Goal: Task Accomplishment & Management: Complete application form

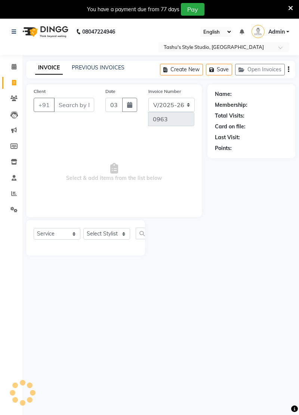
select select "5375"
select select "service"
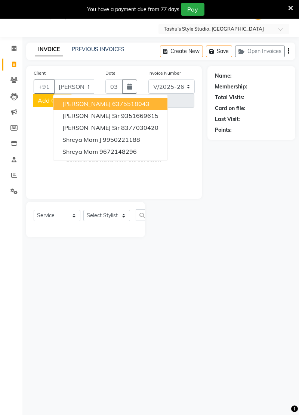
click at [141, 139] on button "Shreya mam J 9950221188" at bounding box center [110, 140] width 114 height 12
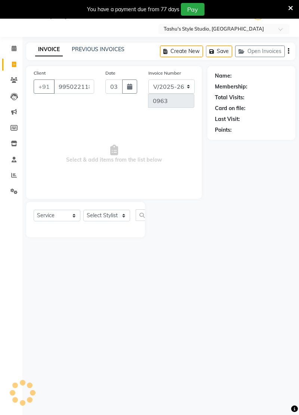
type input "9950221188"
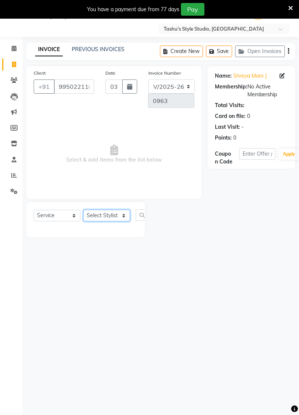
click at [114, 220] on select "Select Stylist [PERSON_NAME] AUNTY bandana [PERSON_NAME] Nurtan [PERSON_NAME] […" at bounding box center [106, 216] width 47 height 12
select select "84556"
click at [83, 210] on select "Select Stylist [PERSON_NAME] AUNTY bandana [PERSON_NAME] Nurtan [PERSON_NAME] […" at bounding box center [106, 216] width 47 height 12
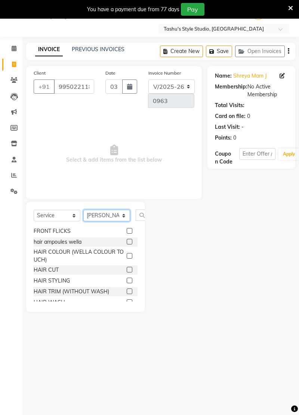
scroll to position [122, 0]
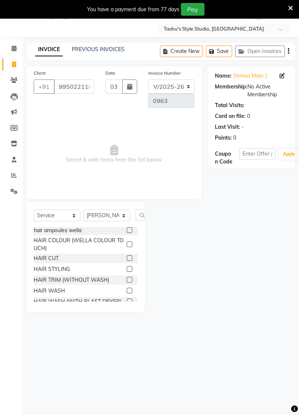
click at [128, 290] on label at bounding box center [130, 291] width 6 height 6
click at [128, 290] on input "checkbox" at bounding box center [129, 291] width 5 height 5
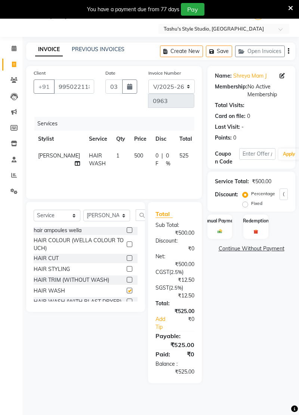
checkbox input "false"
click at [226, 235] on div "Manual Payment" at bounding box center [219, 227] width 25 height 24
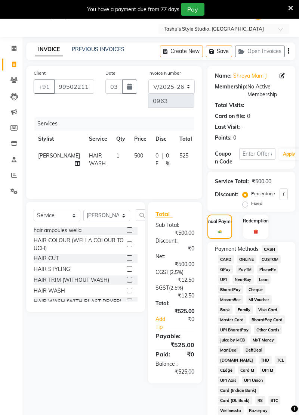
click at [225, 281] on span "UPI" at bounding box center [224, 279] width 12 height 9
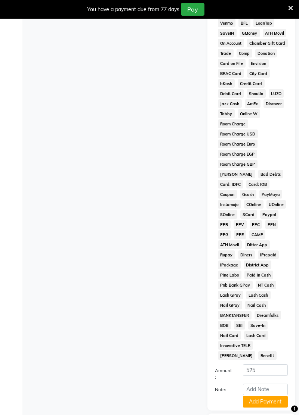
scroll to position [453, 0]
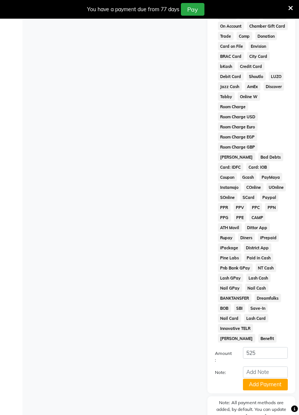
click at [275, 379] on button "Add Payment" at bounding box center [265, 385] width 45 height 12
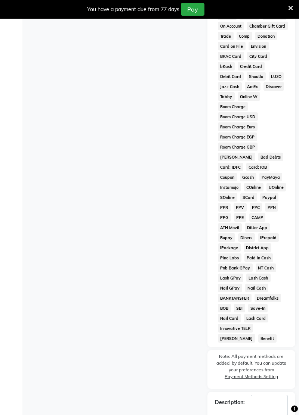
scroll to position [9, 0]
checkbox input "false"
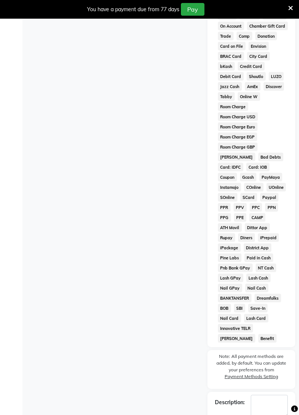
checkbox input "false"
